Goal: Complete application form

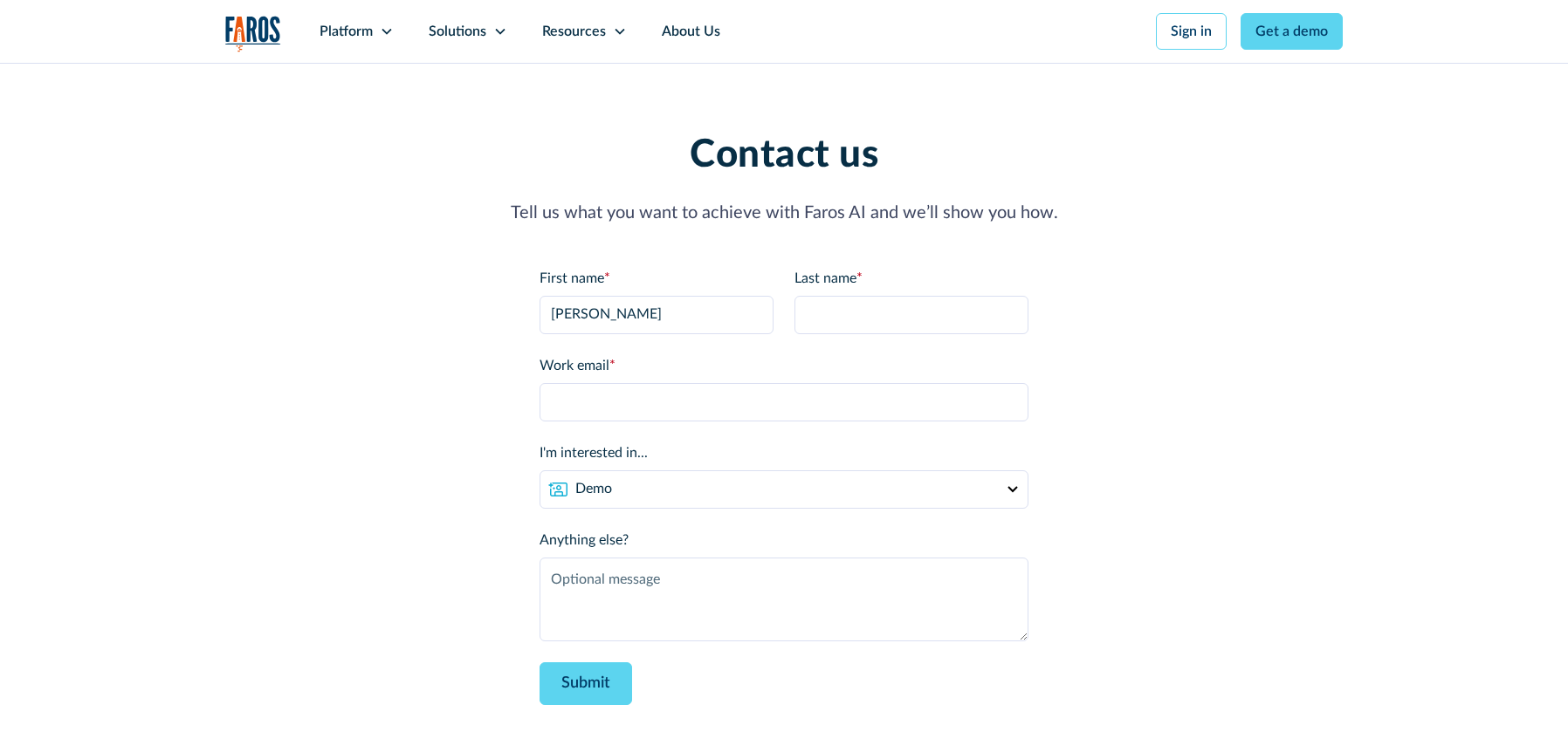
type input "[PERSON_NAME]"
type input "Testing"
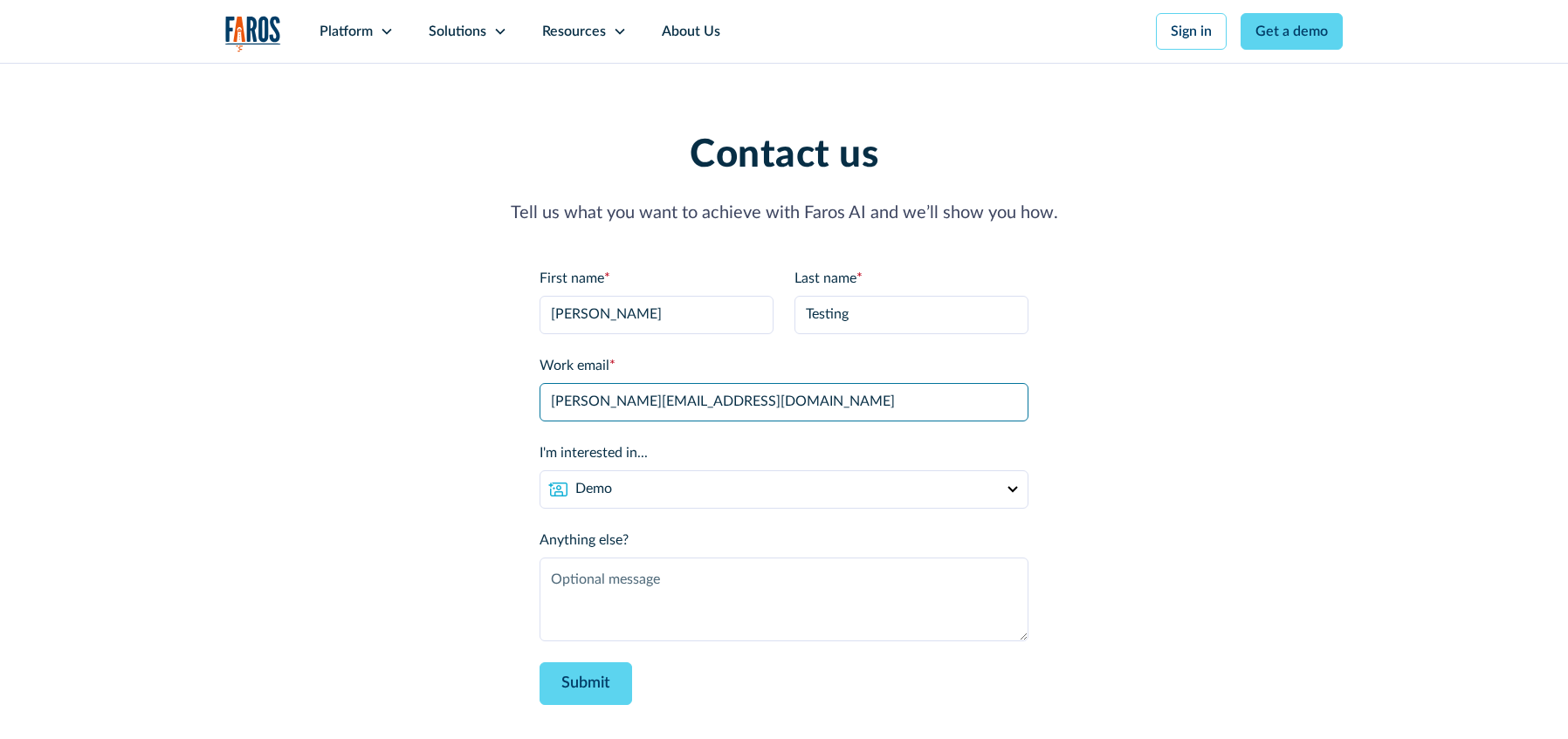
type input "[PERSON_NAME][EMAIL_ADDRESS][DOMAIN_NAME]"
type textarea "Testing Contact Us Page form"
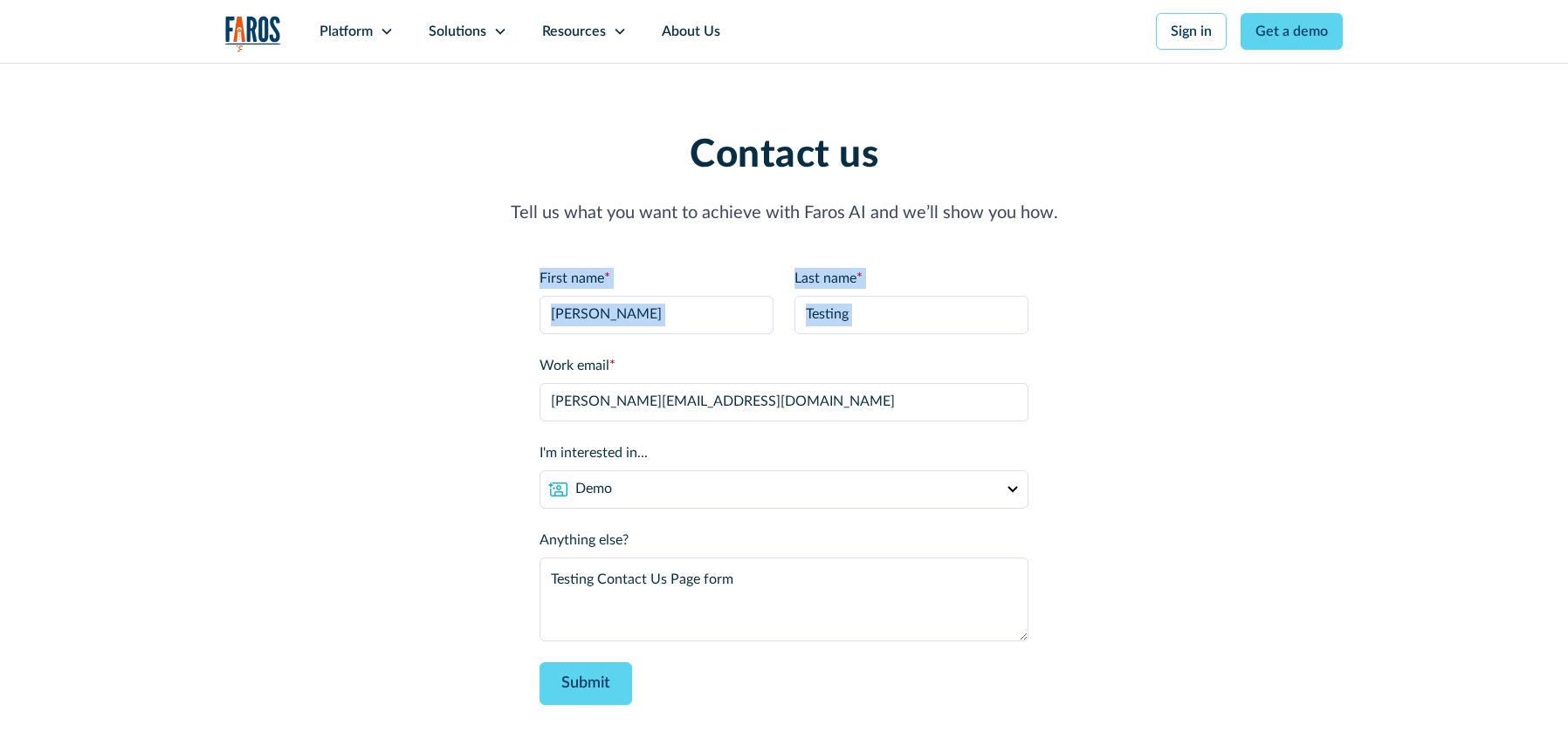
click at [324, 339] on div "Contact us Tell us what you want to achieve with Faros AI and we’ll show you ho…" at bounding box center [784, 419] width 1117 height 572
drag, startPoint x: 384, startPoint y: 614, endPoint x: 296, endPoint y: 411, distance: 221.3
click at [384, 614] on div "Contact us Tell us what you want to achieve with Faros AI and we’ll show you ho…" at bounding box center [784, 419] width 1117 height 572
click at [814, 679] on form "First name * [PERSON_NAME] Last name * Testing Work email * [PERSON_NAME][EMAIL…" at bounding box center [783, 487] width 489 height 437
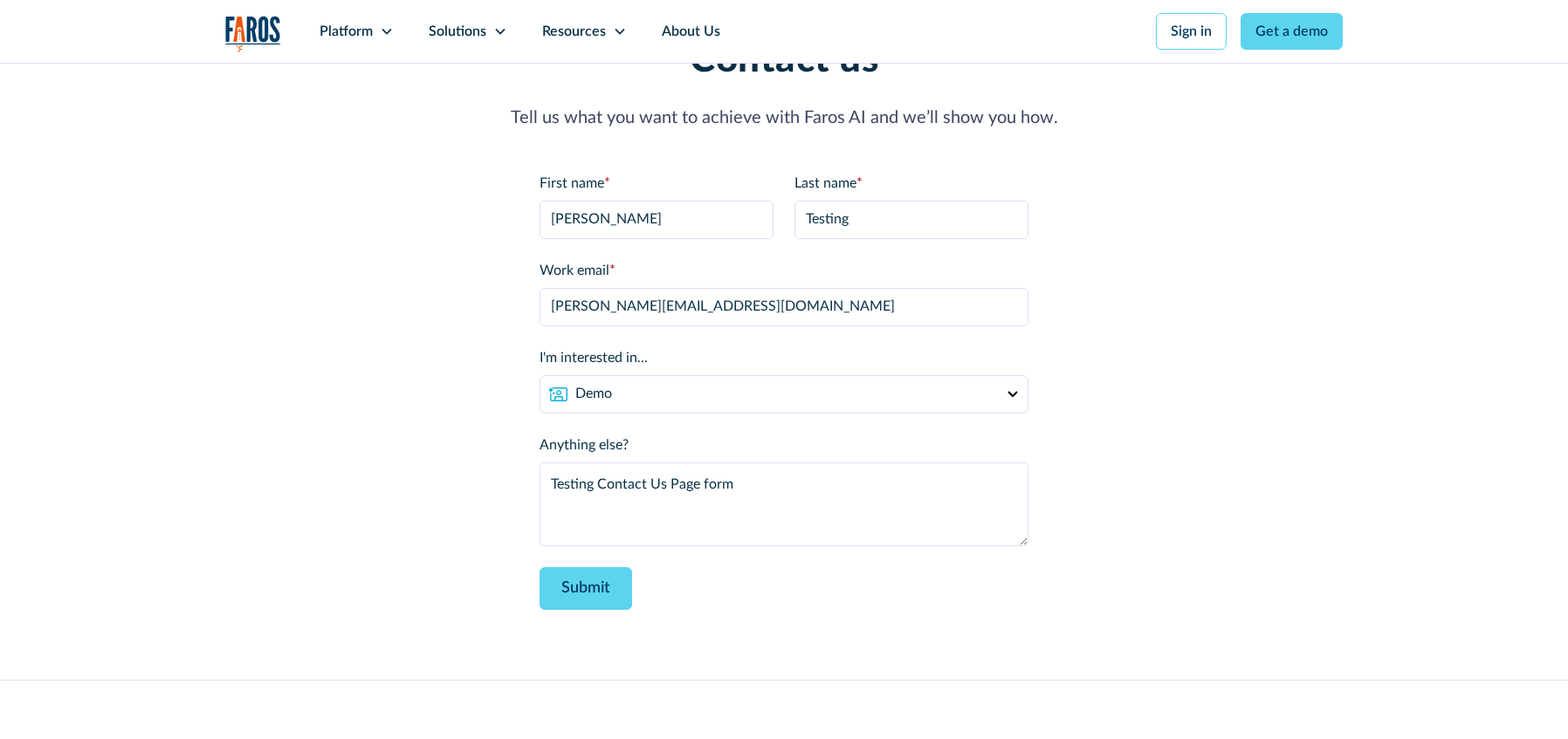
scroll to position [164, 0]
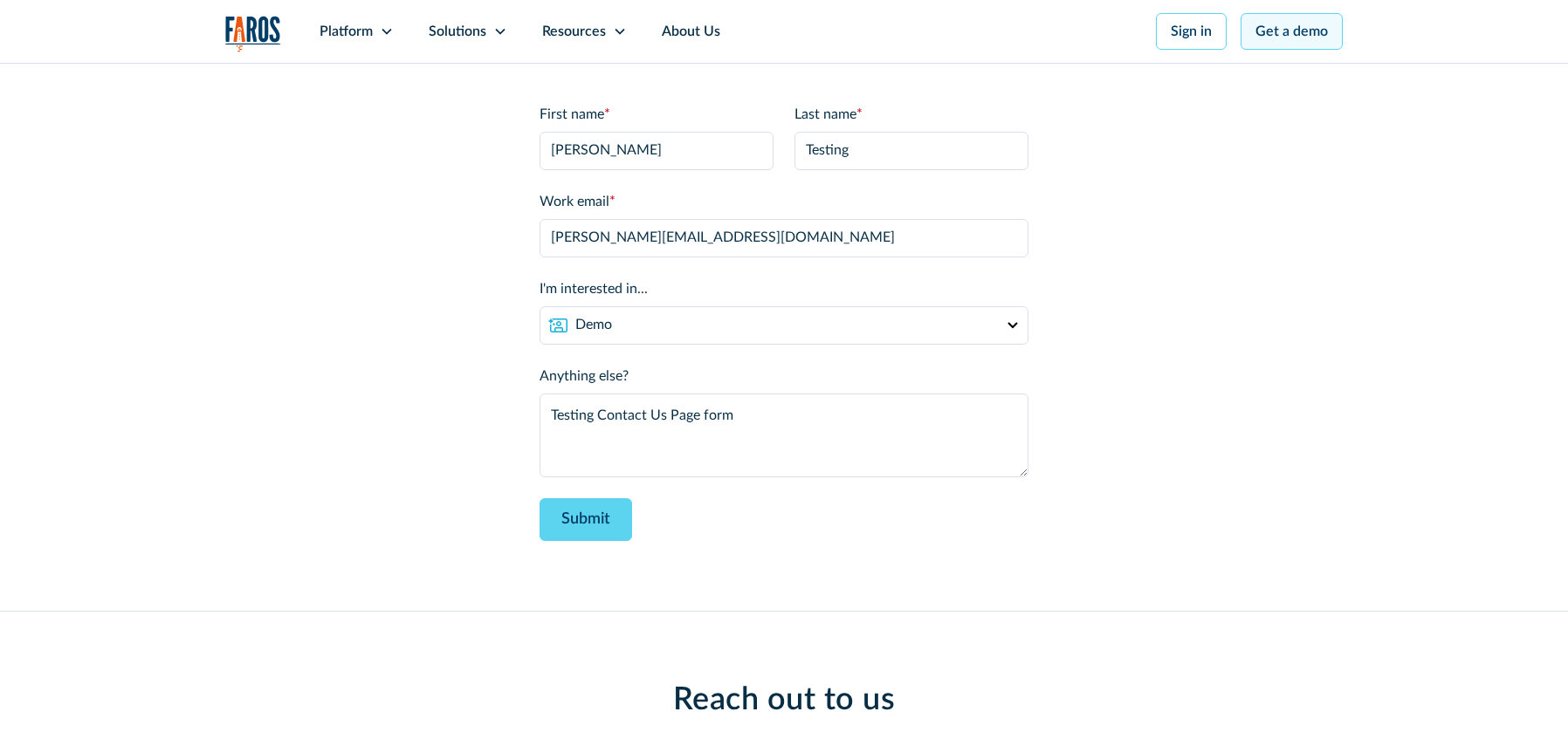
click at [1300, 28] on link "Get a demo" at bounding box center [1291, 31] width 102 height 37
click at [753, 560] on div "Contact us Tell us what you want to achieve with Faros AI and we’ll show you ho…" at bounding box center [784, 254] width 1117 height 712
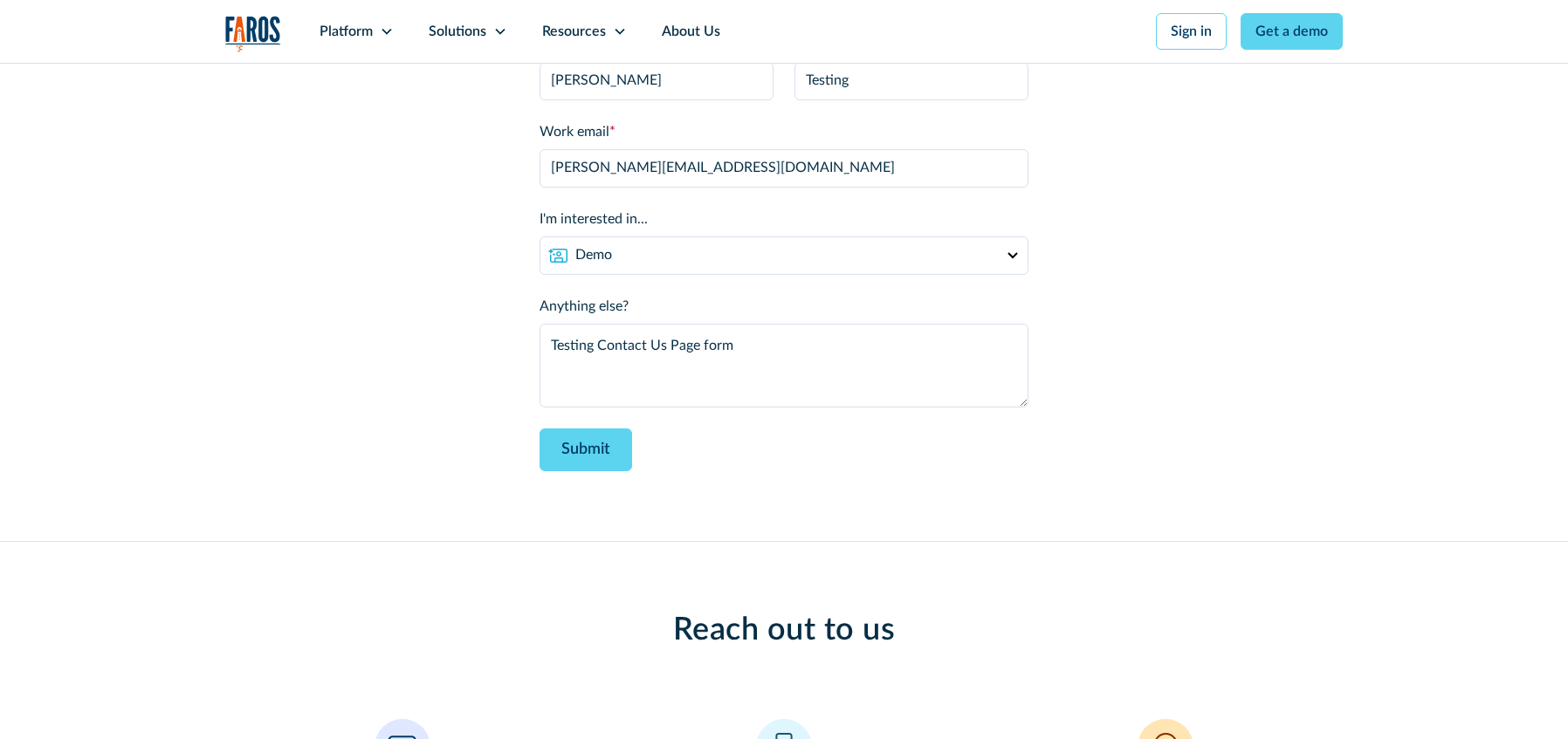
click at [730, 502] on div "Contact us Tell us what you want to achieve with Faros AI and we’ll show you ho…" at bounding box center [784, 185] width 1117 height 712
